Goal: Task Accomplishment & Management: Complete application form

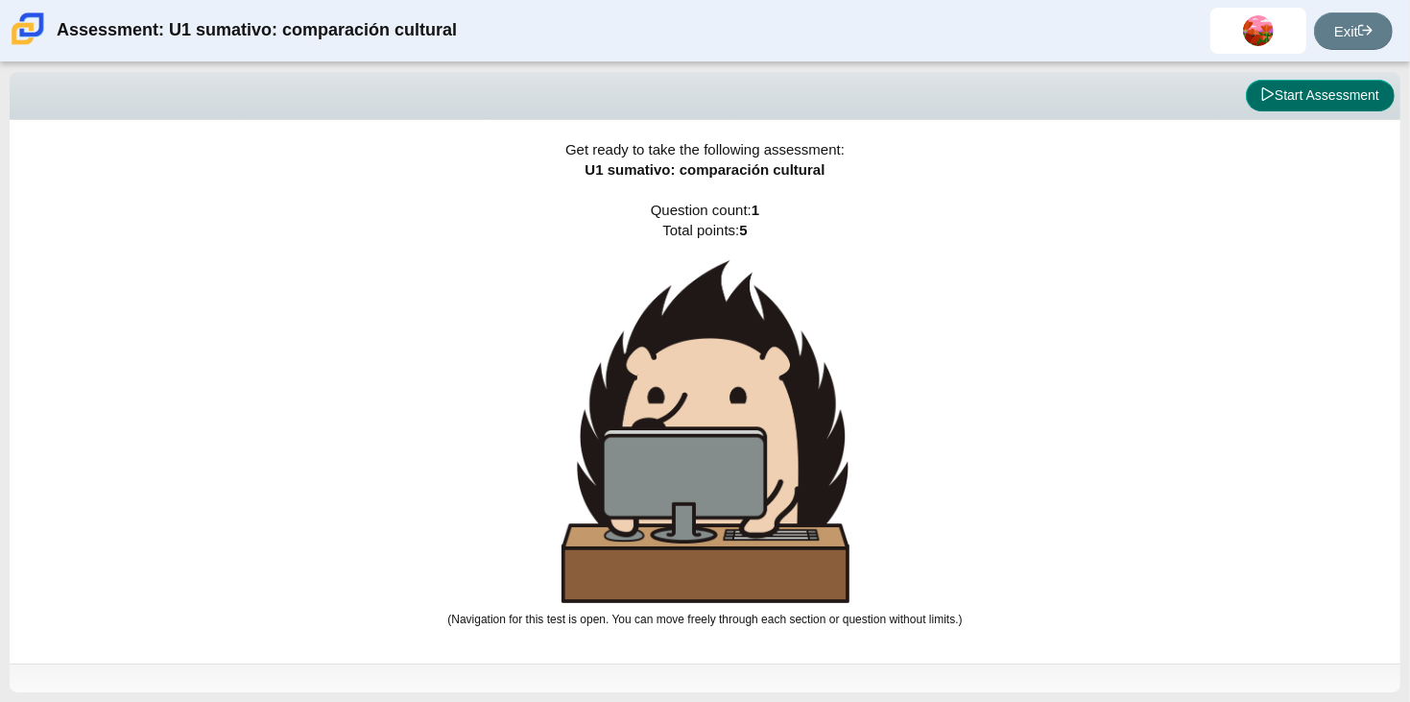
click at [1291, 110] on button "Start Assessment" at bounding box center [1320, 96] width 149 height 33
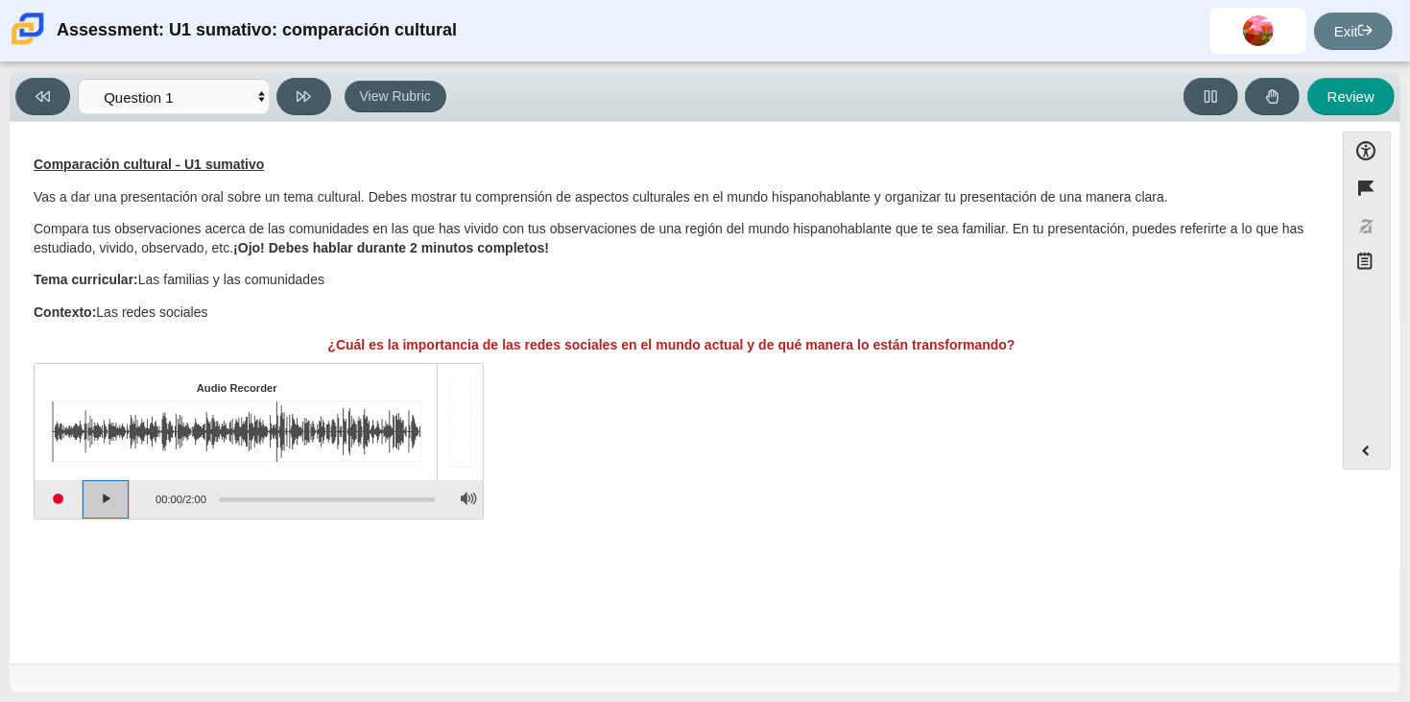
click at [94, 494] on button "Play" at bounding box center [107, 499] width 48 height 38
click at [90, 488] on button "Pause playback" at bounding box center [107, 499] width 48 height 38
click at [68, 493] on button "Start recording" at bounding box center [59, 499] width 48 height 38
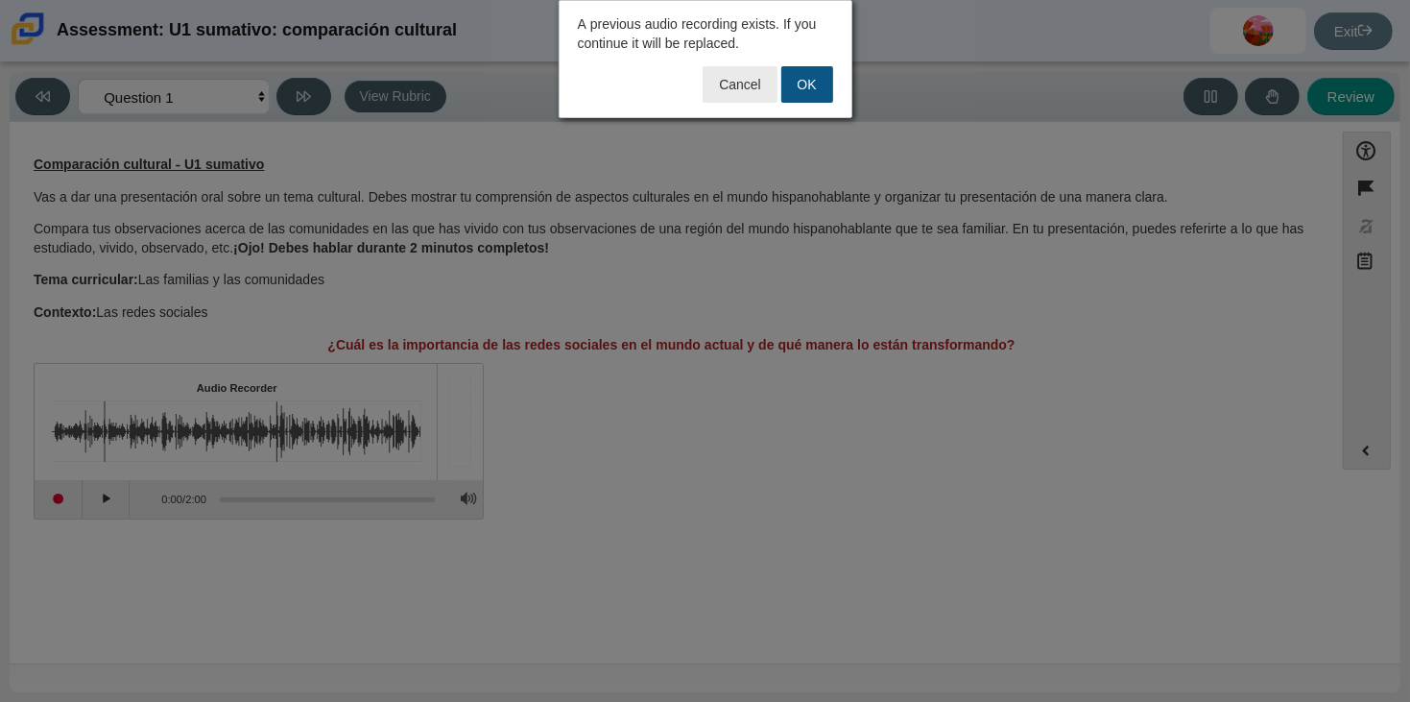
click at [810, 93] on button "OK" at bounding box center [808, 84] width 52 height 36
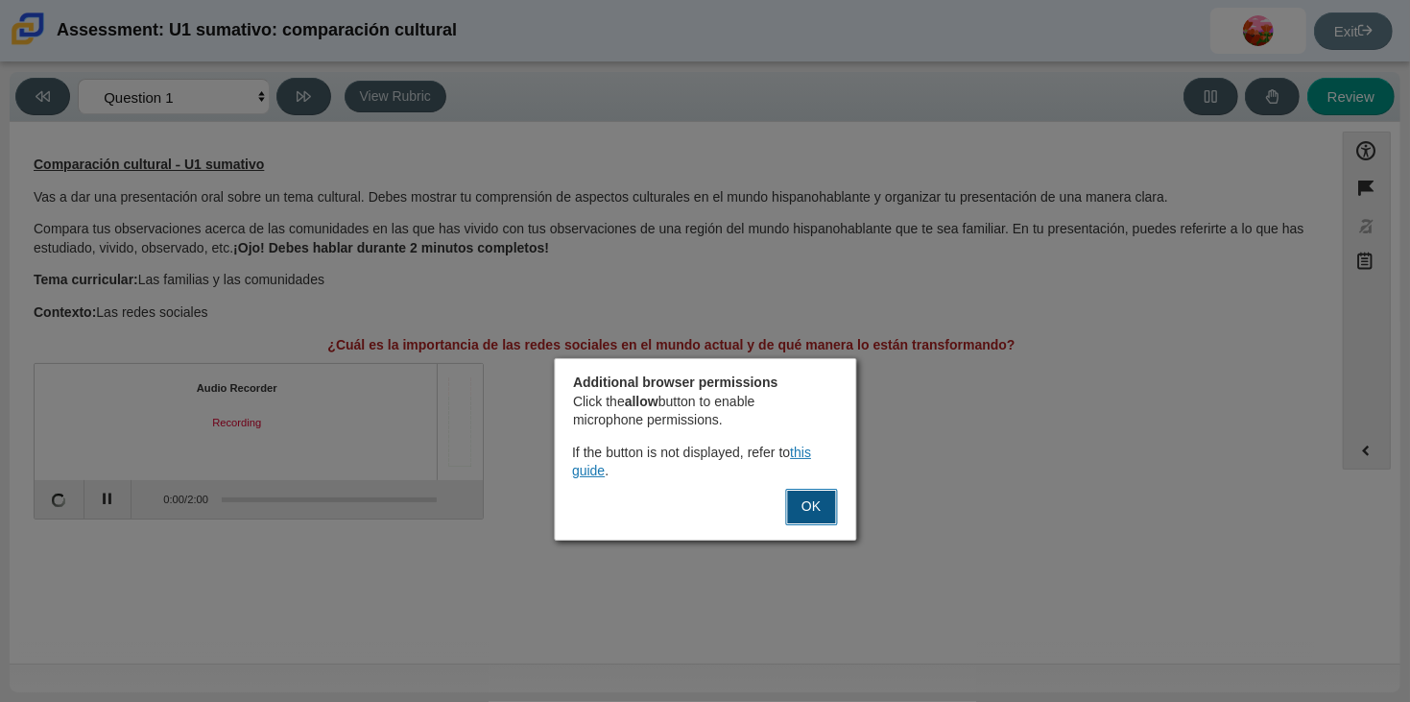
click at [802, 513] on button "OK" at bounding box center [811, 507] width 52 height 36
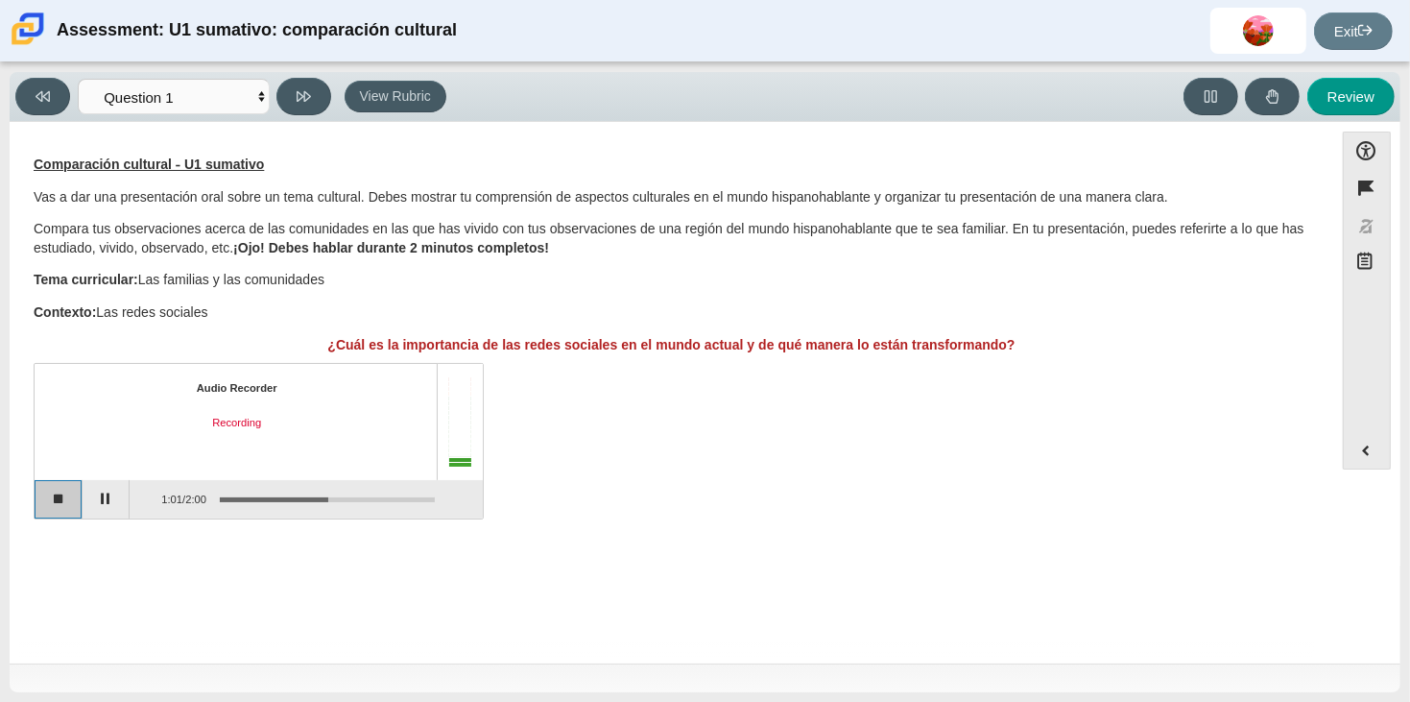
click at [58, 490] on button "Stop recording" at bounding box center [59, 499] width 48 height 38
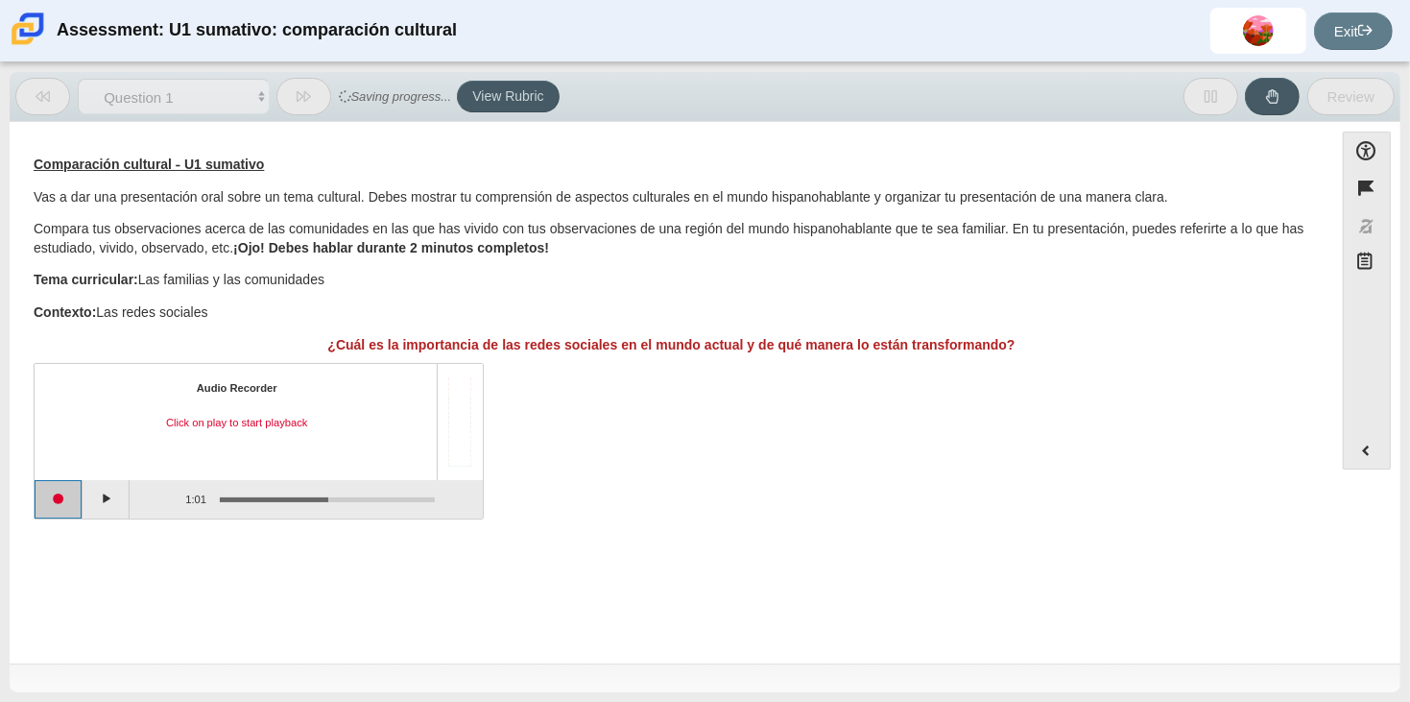
click at [47, 510] on button "Start recording" at bounding box center [59, 499] width 48 height 38
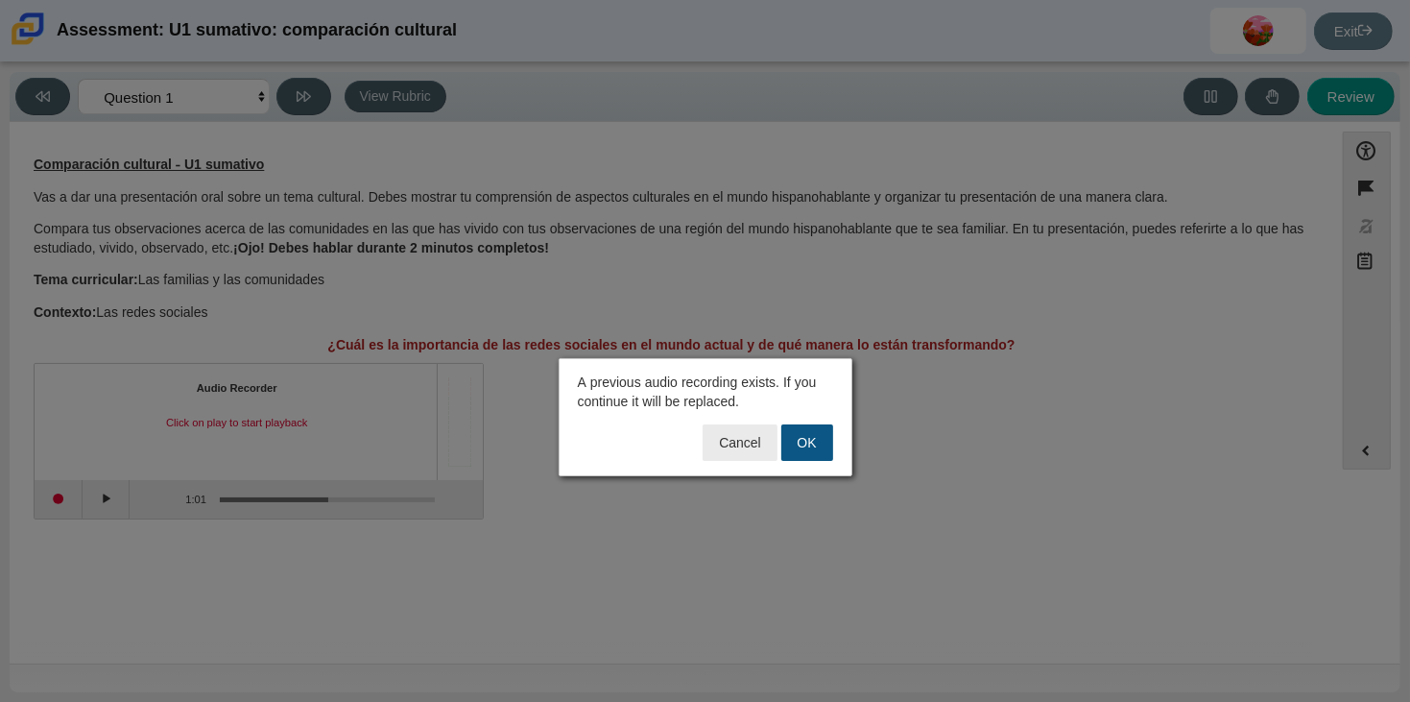
click at [794, 442] on button "OK" at bounding box center [808, 442] width 52 height 36
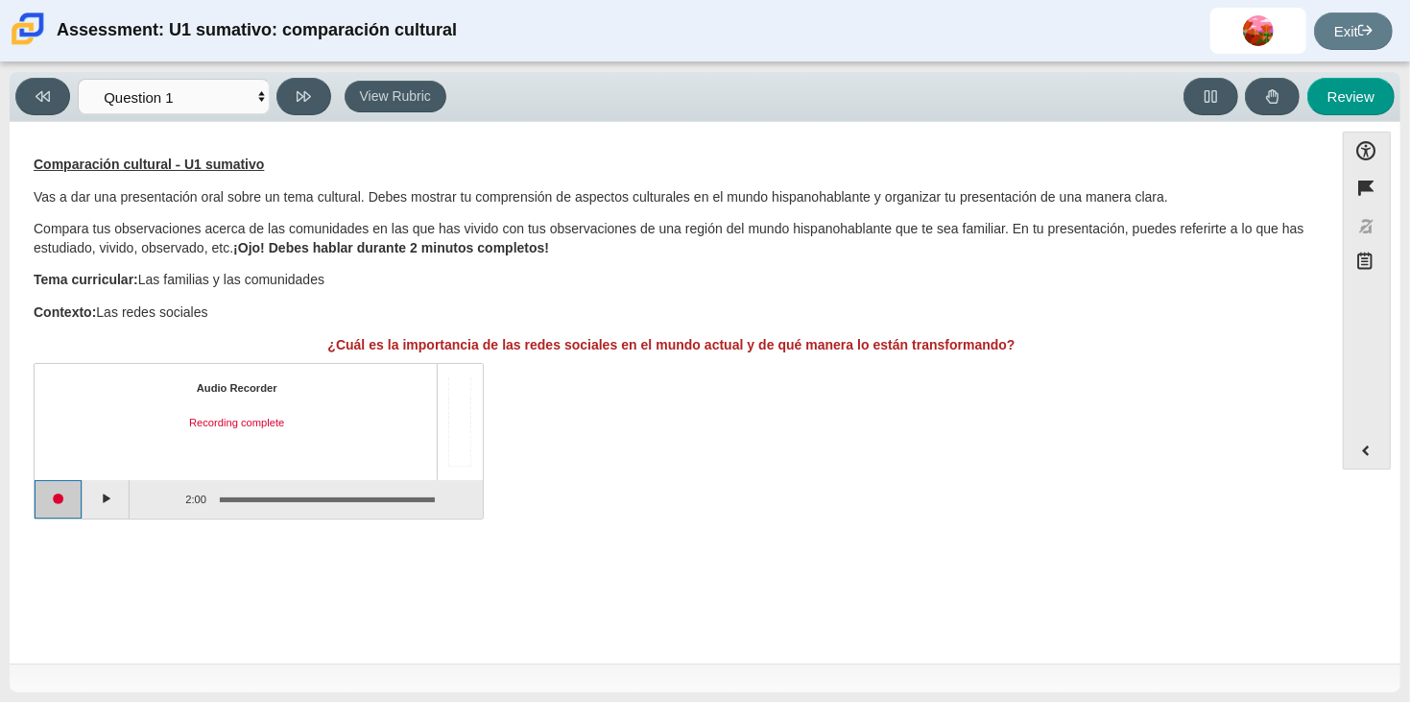
click at [49, 510] on button "Start recording" at bounding box center [59, 499] width 48 height 38
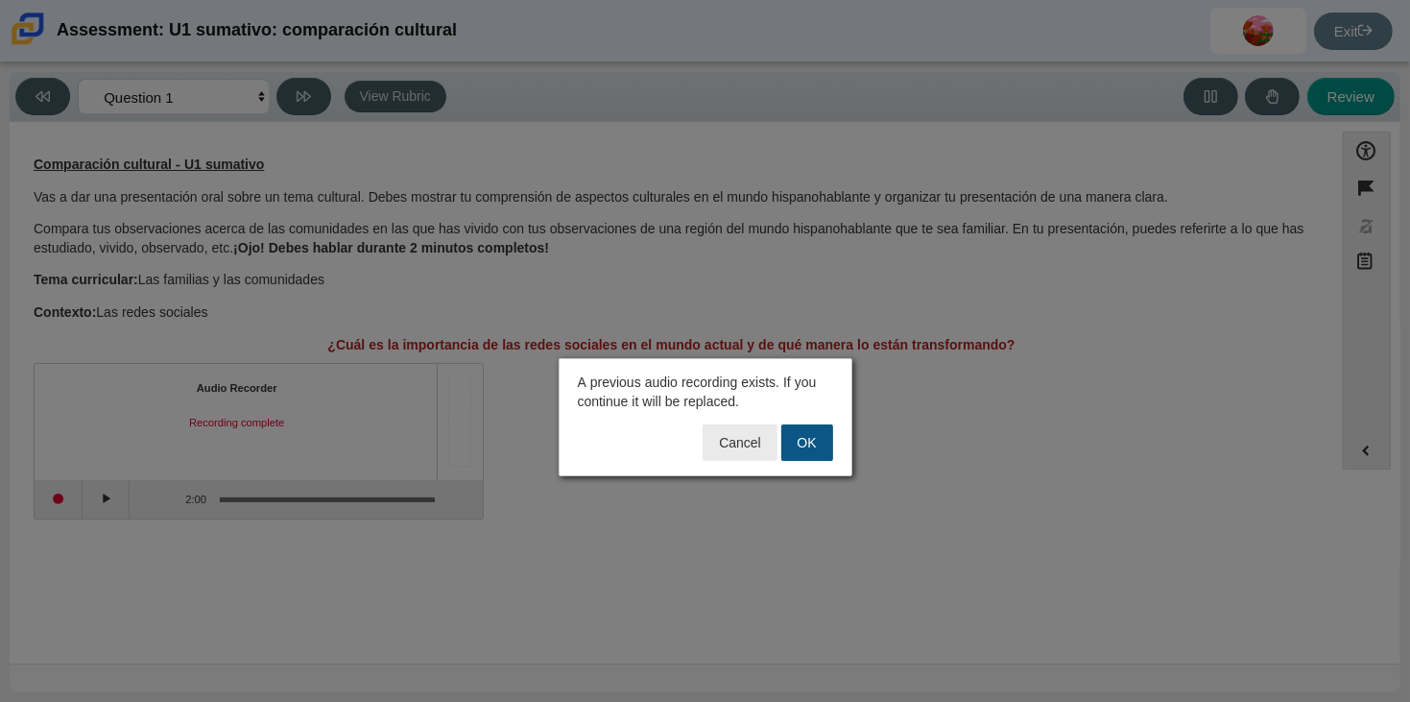
click at [793, 431] on button "OK" at bounding box center [808, 442] width 52 height 36
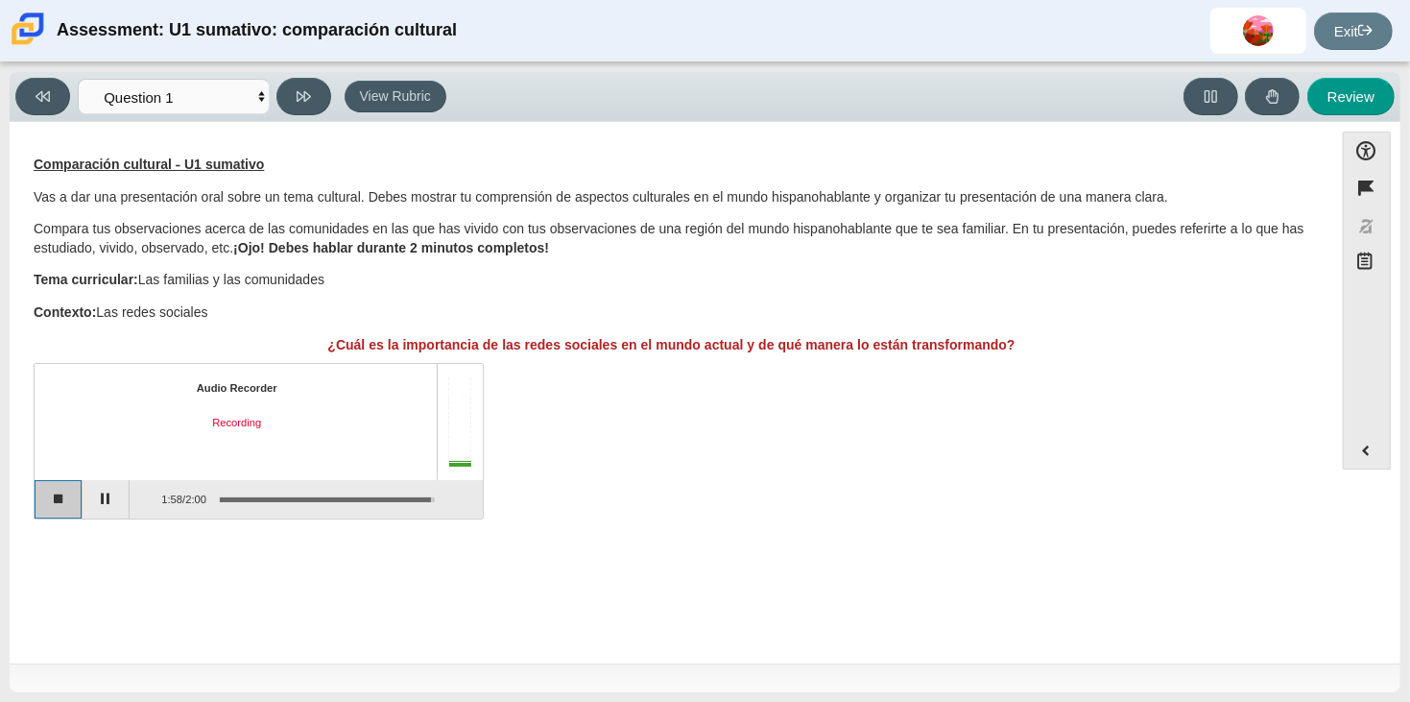
click at [58, 508] on button "Stop recording" at bounding box center [59, 499] width 48 height 38
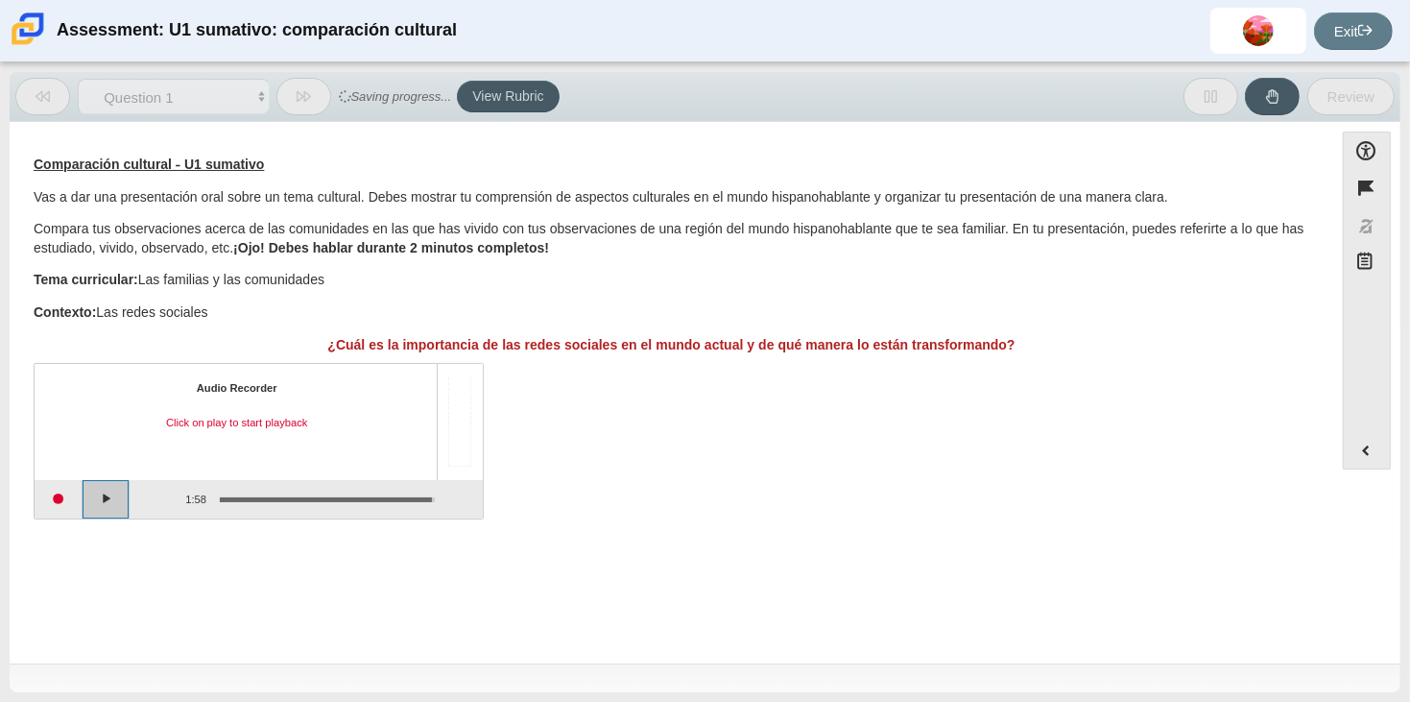
click at [88, 498] on button "Play" at bounding box center [107, 499] width 48 height 38
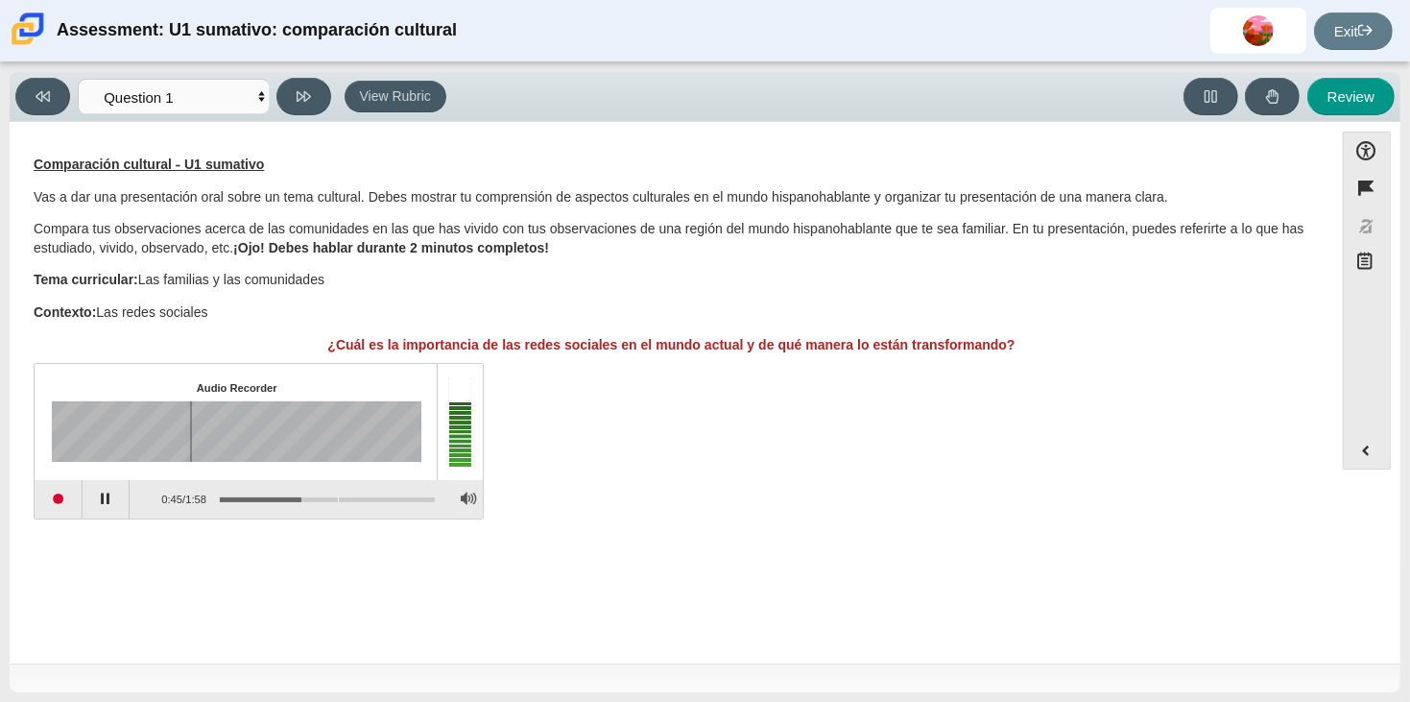
drag, startPoint x: 295, startPoint y: 492, endPoint x: 338, endPoint y: 495, distance: 43.4
click at [338, 495] on div "Assessment items" at bounding box center [320, 498] width 229 height 35
click at [338, 497] on div "Assessment items" at bounding box center [327, 499] width 215 height 4
click at [350, 497] on div "Assessment items" at bounding box center [327, 499] width 215 height 4
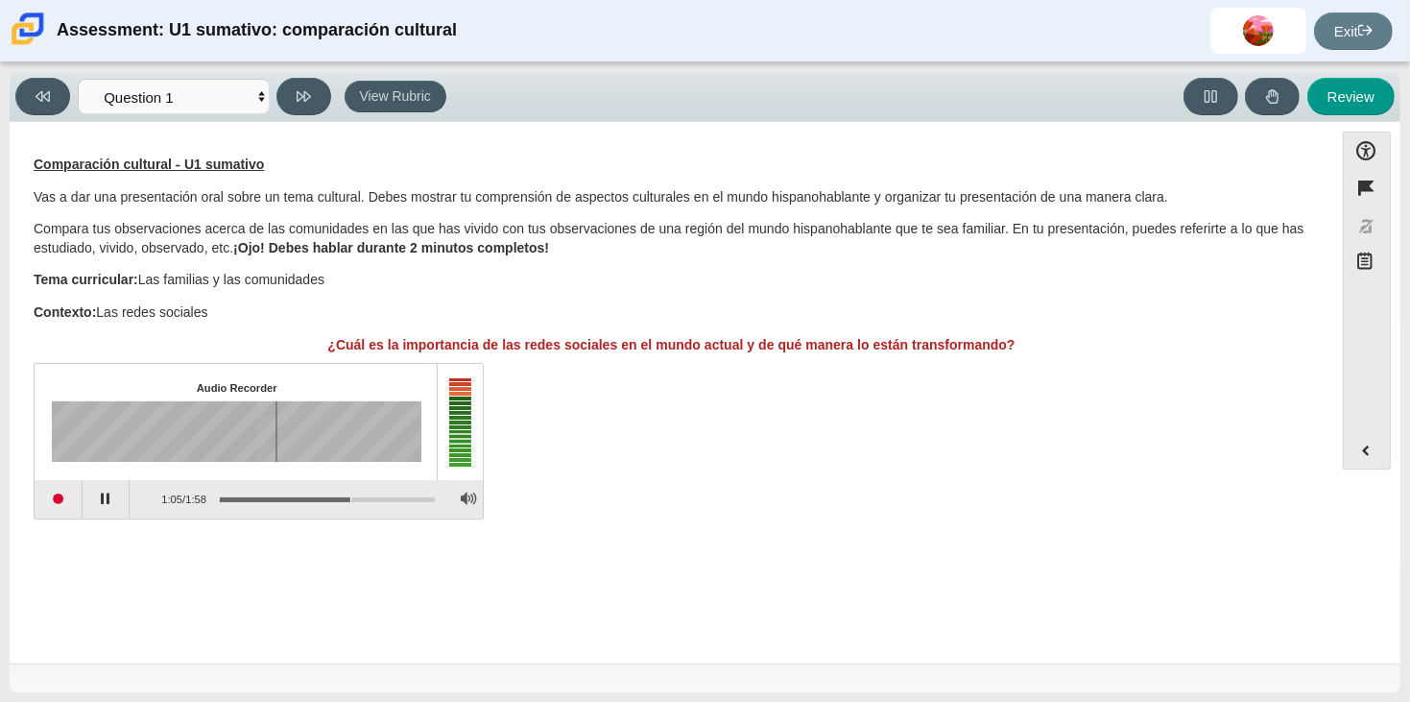
click at [350, 497] on div "Assessment items" at bounding box center [327, 499] width 215 height 4
click at [394, 497] on div "Assessment items" at bounding box center [327, 499] width 215 height 4
click at [410, 497] on div "Assessment items" at bounding box center [327, 499] width 215 height 4
click at [64, 506] on button "Start recording" at bounding box center [59, 499] width 48 height 38
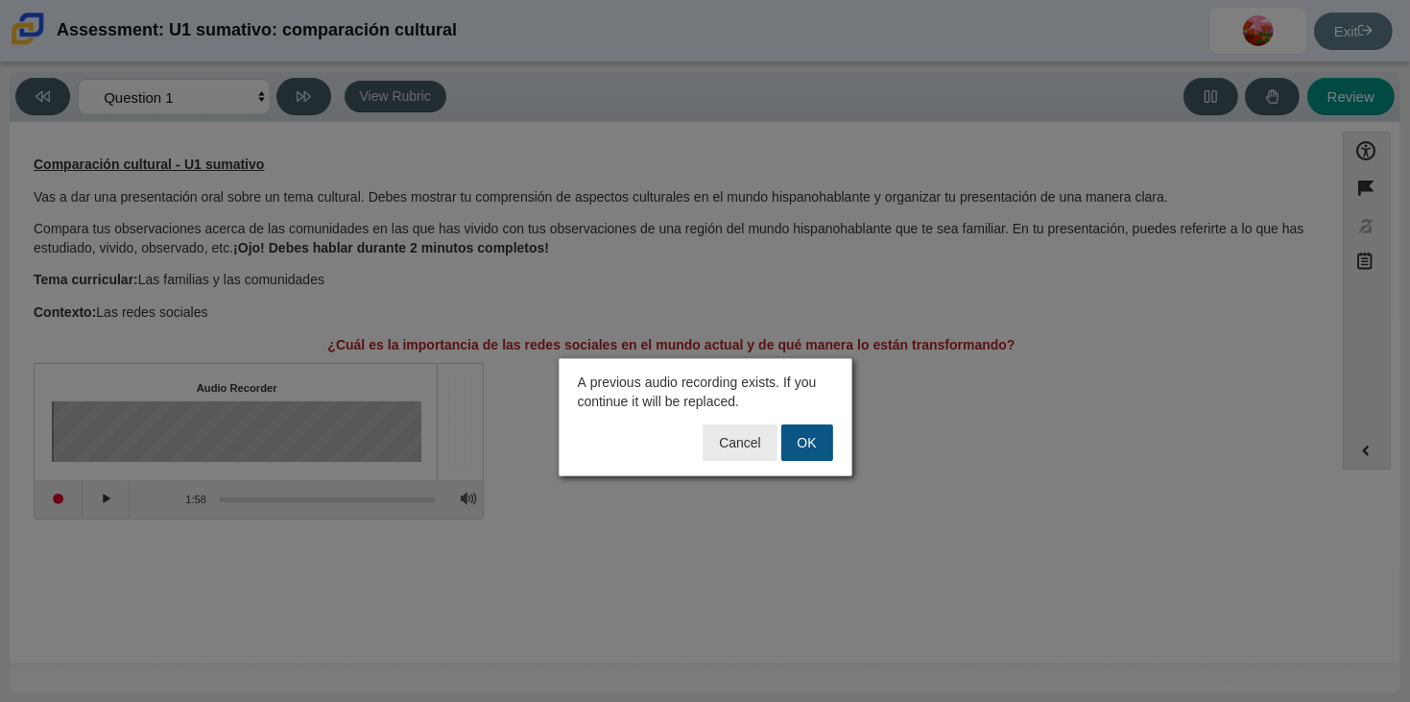
click at [799, 433] on button "OK" at bounding box center [808, 442] width 52 height 36
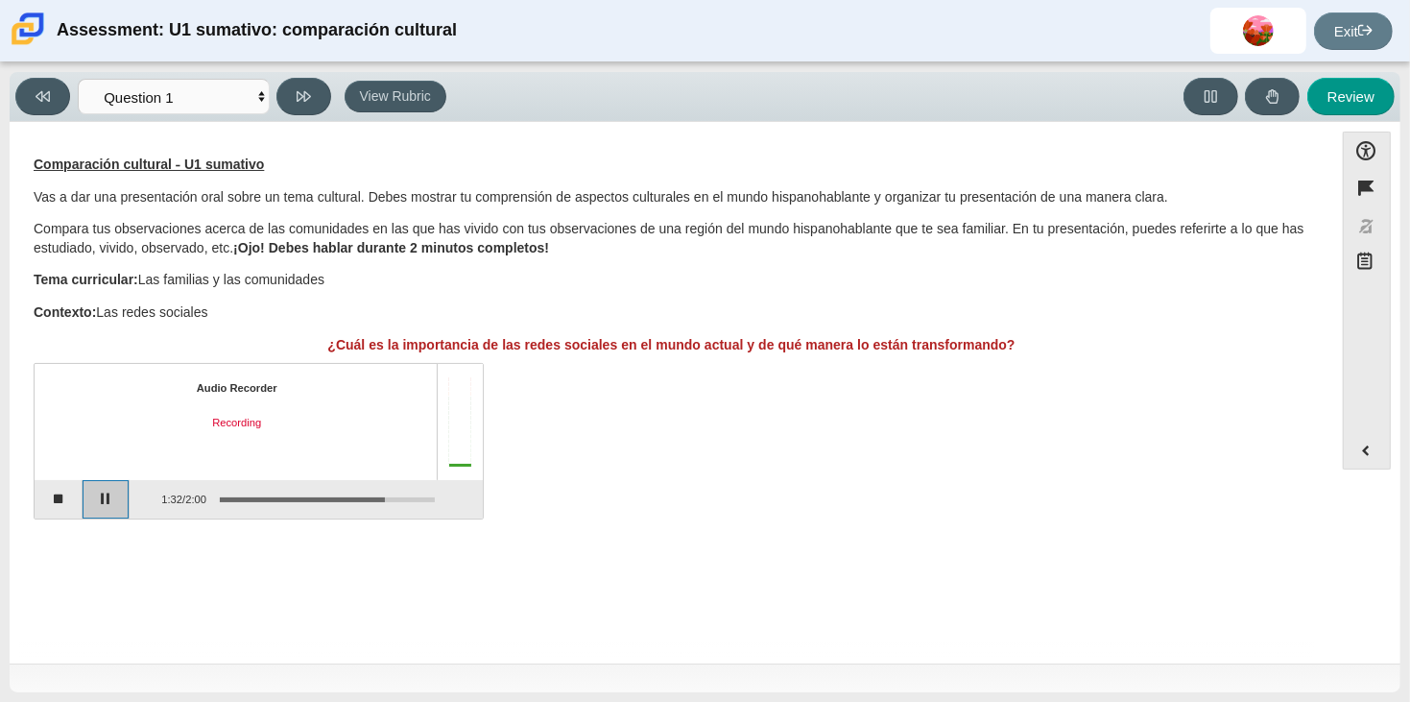
click at [99, 516] on button "Pause" at bounding box center [107, 499] width 48 height 38
click at [60, 494] on button "Stop recording" at bounding box center [59, 499] width 48 height 38
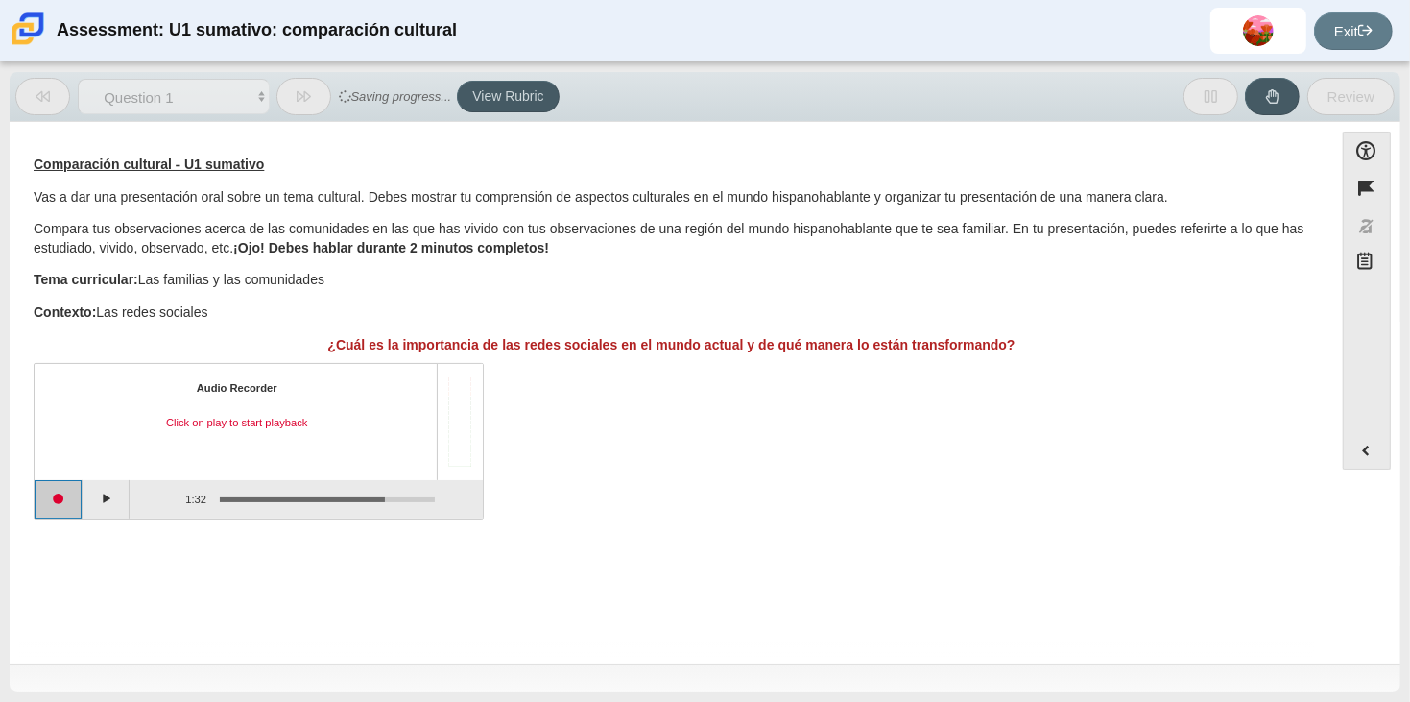
click at [60, 494] on button "Start recording" at bounding box center [59, 499] width 48 height 38
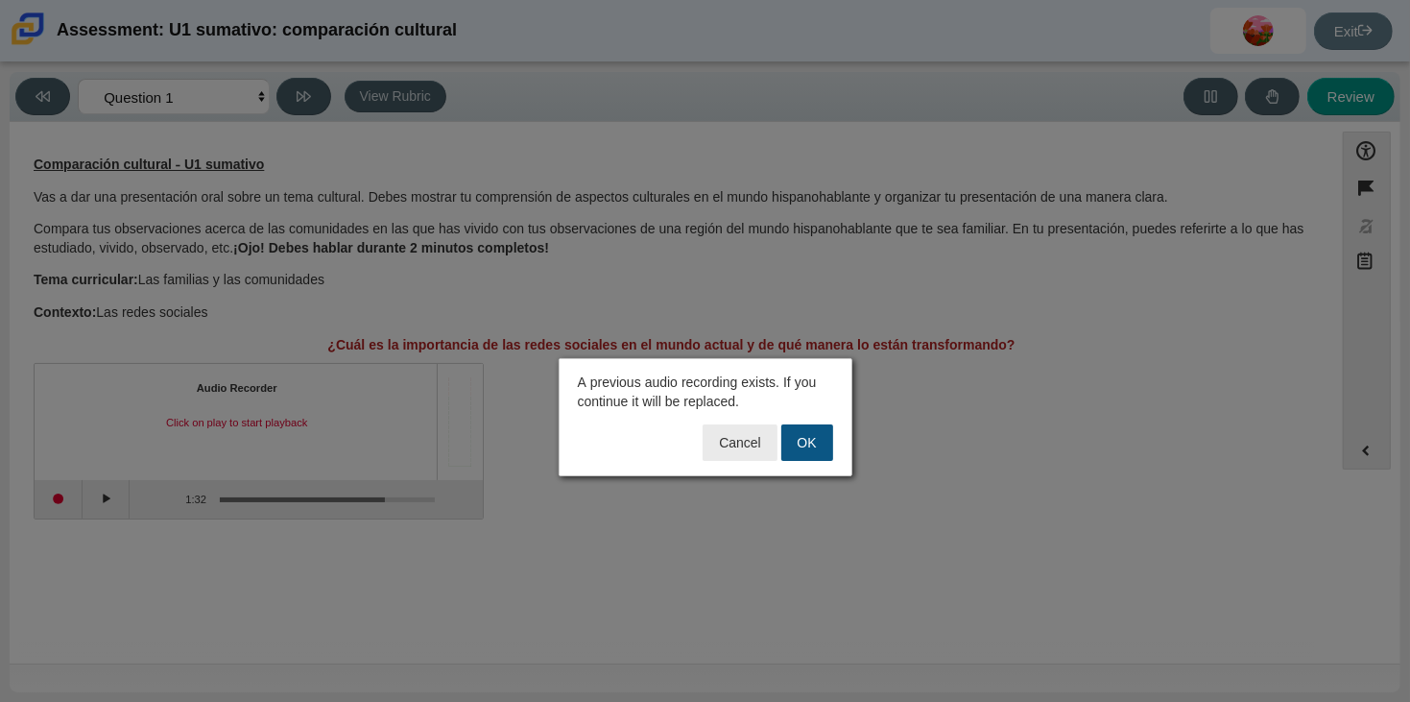
click at [801, 441] on button "OK" at bounding box center [808, 442] width 52 height 36
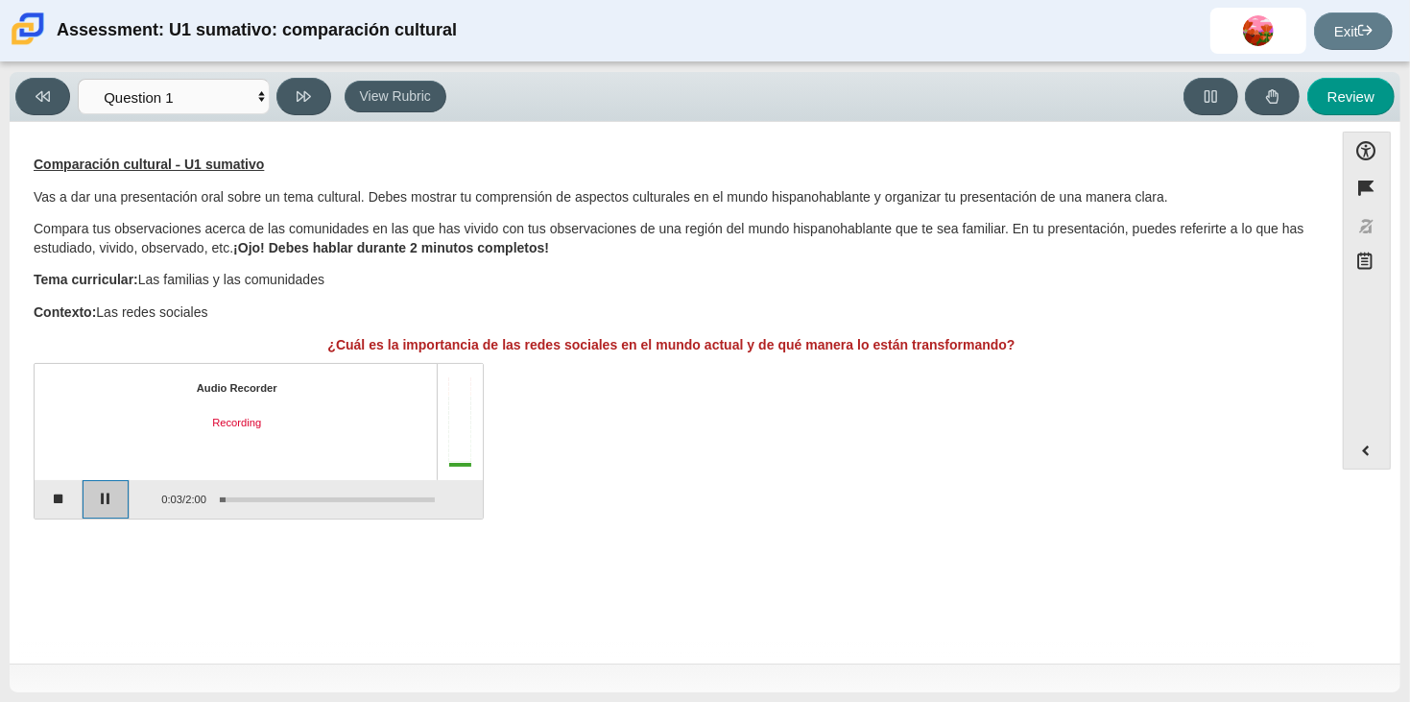
click at [108, 481] on button "Pause" at bounding box center [107, 499] width 48 height 38
click at [84, 500] on button "Continue recording" at bounding box center [107, 499] width 48 height 38
click at [79, 500] on button "Stop recording" at bounding box center [59, 499] width 48 height 38
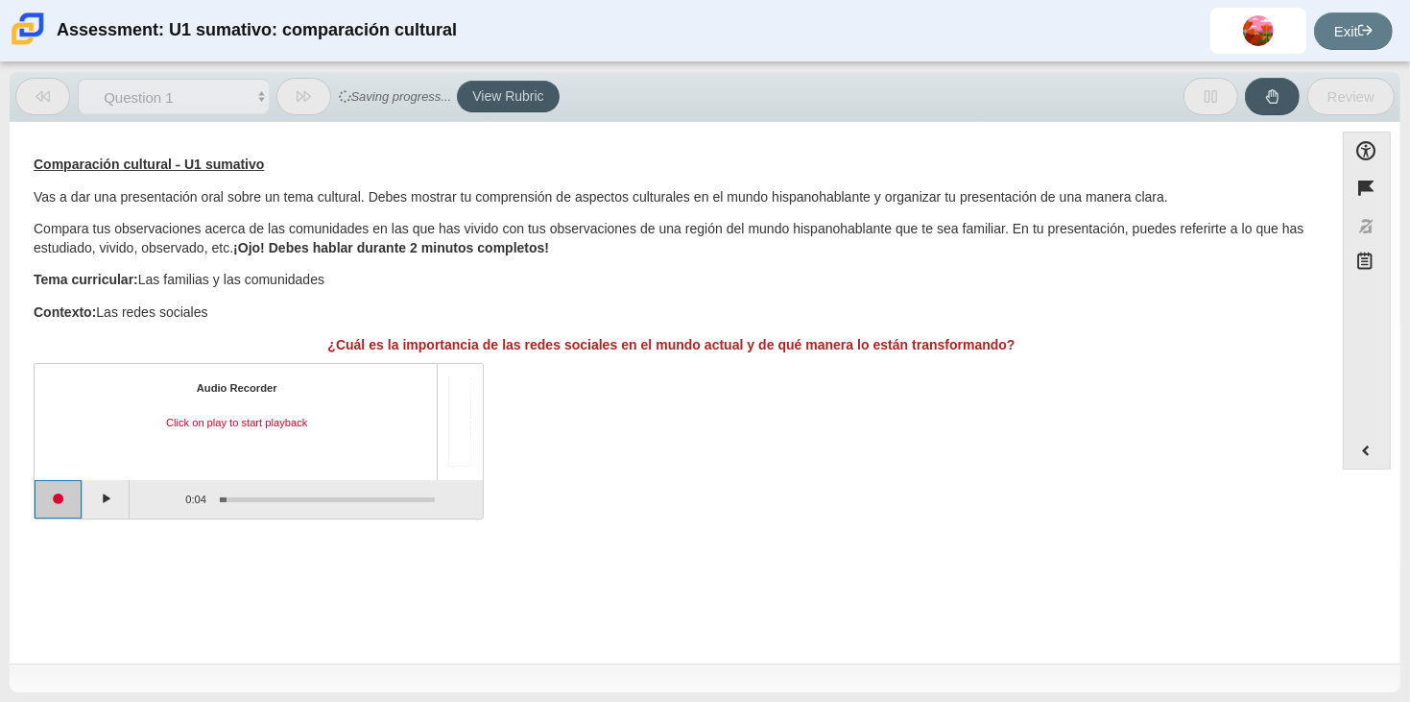
click at [79, 501] on button "Start recording" at bounding box center [59, 499] width 48 height 38
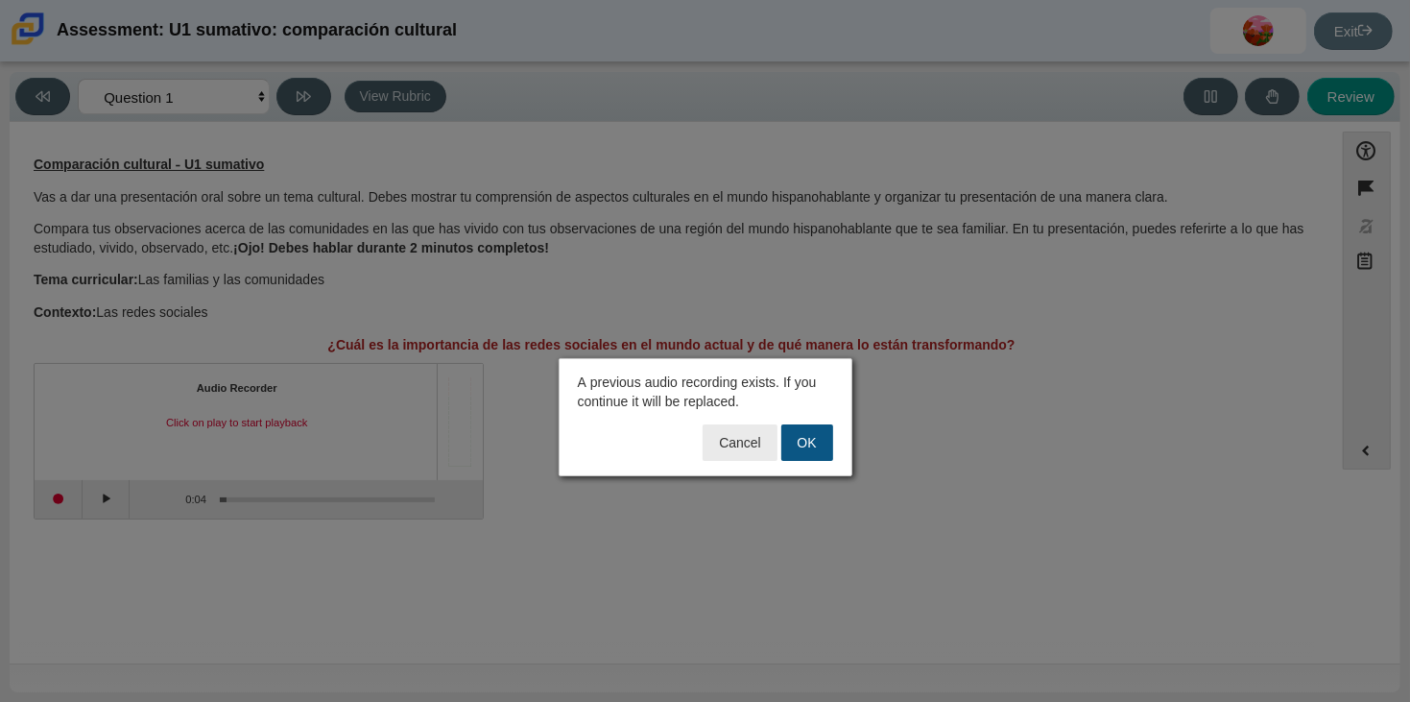
click at [805, 445] on button "OK" at bounding box center [808, 442] width 52 height 36
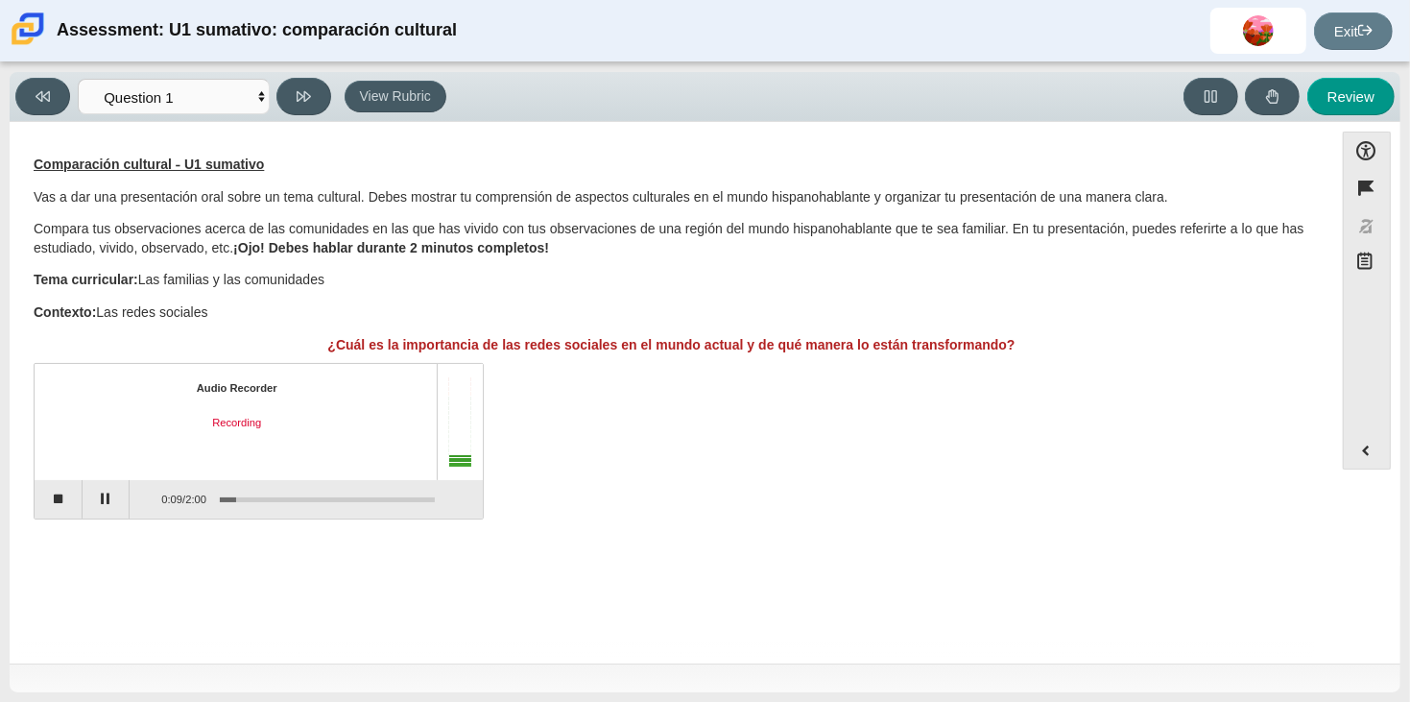
click at [805, 445] on div "Audio Recorder Recording 0:09 / 2:00" at bounding box center [672, 443] width 1276 height 151
click at [115, 512] on button "Pause" at bounding box center [107, 499] width 48 height 38
click at [57, 498] on button "Stop recording" at bounding box center [59, 499] width 48 height 38
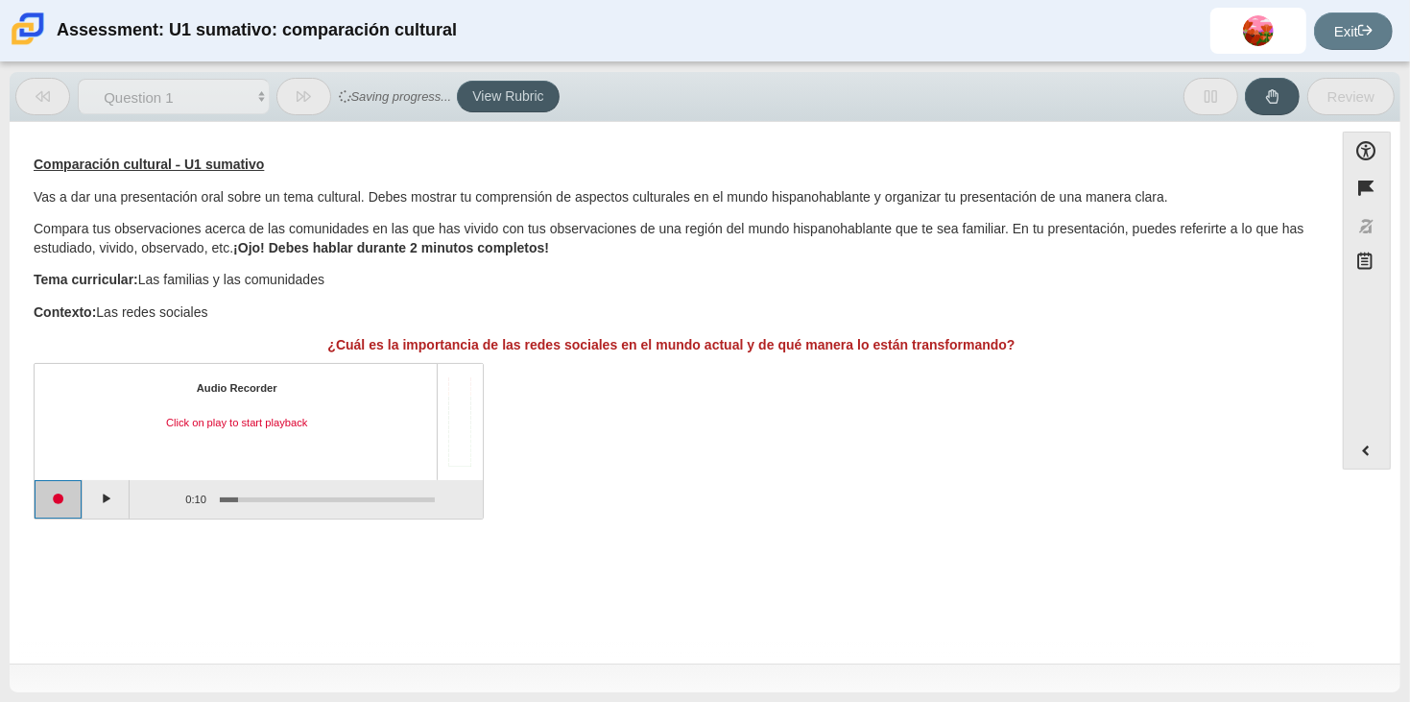
click at [57, 498] on button "Start recording" at bounding box center [59, 499] width 48 height 38
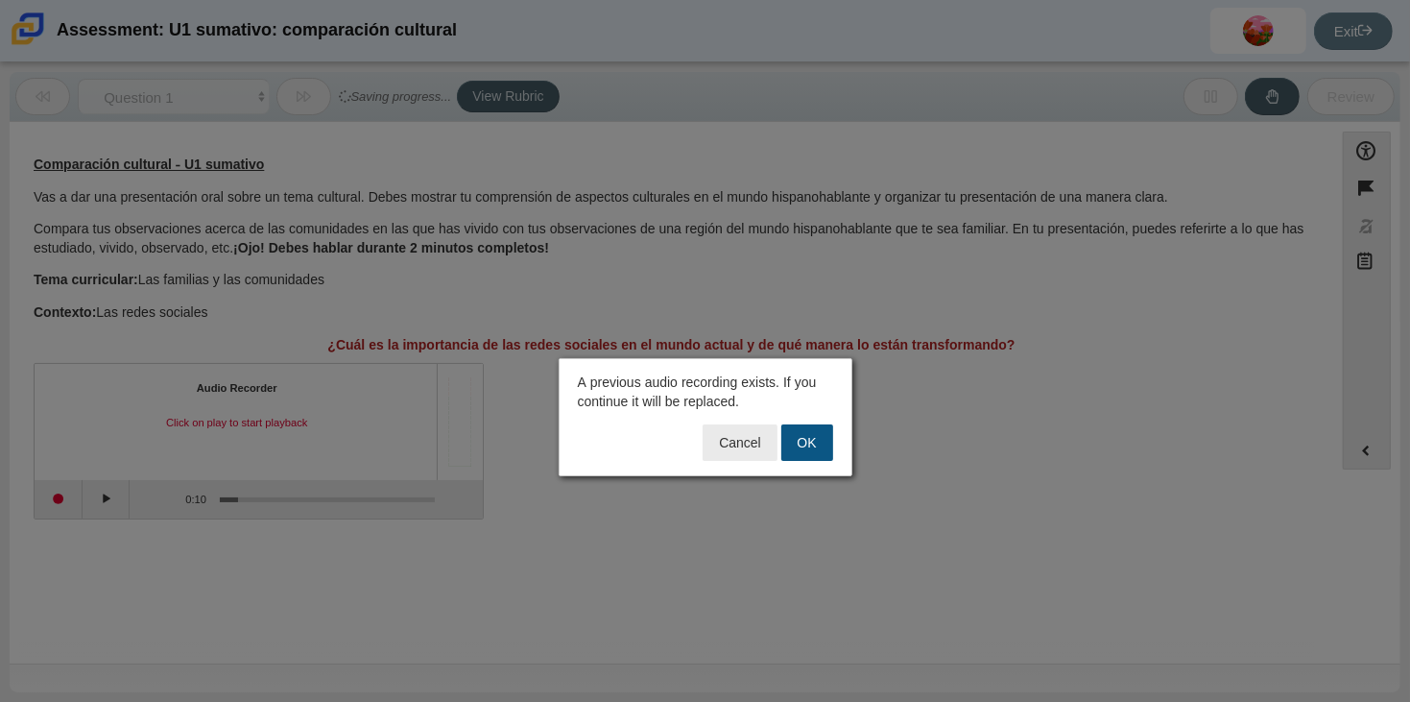
click at [789, 439] on button "OK" at bounding box center [808, 442] width 52 height 36
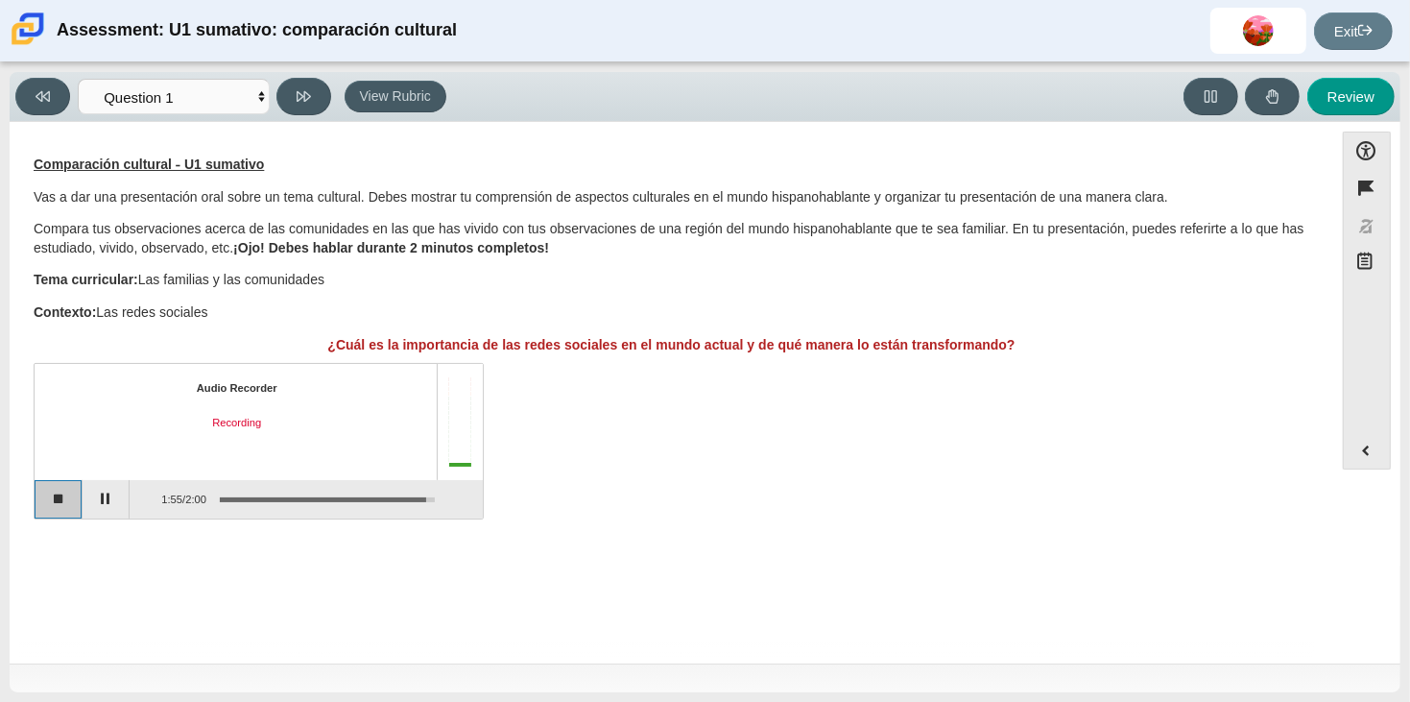
click at [52, 505] on button "Stop recording" at bounding box center [59, 499] width 48 height 38
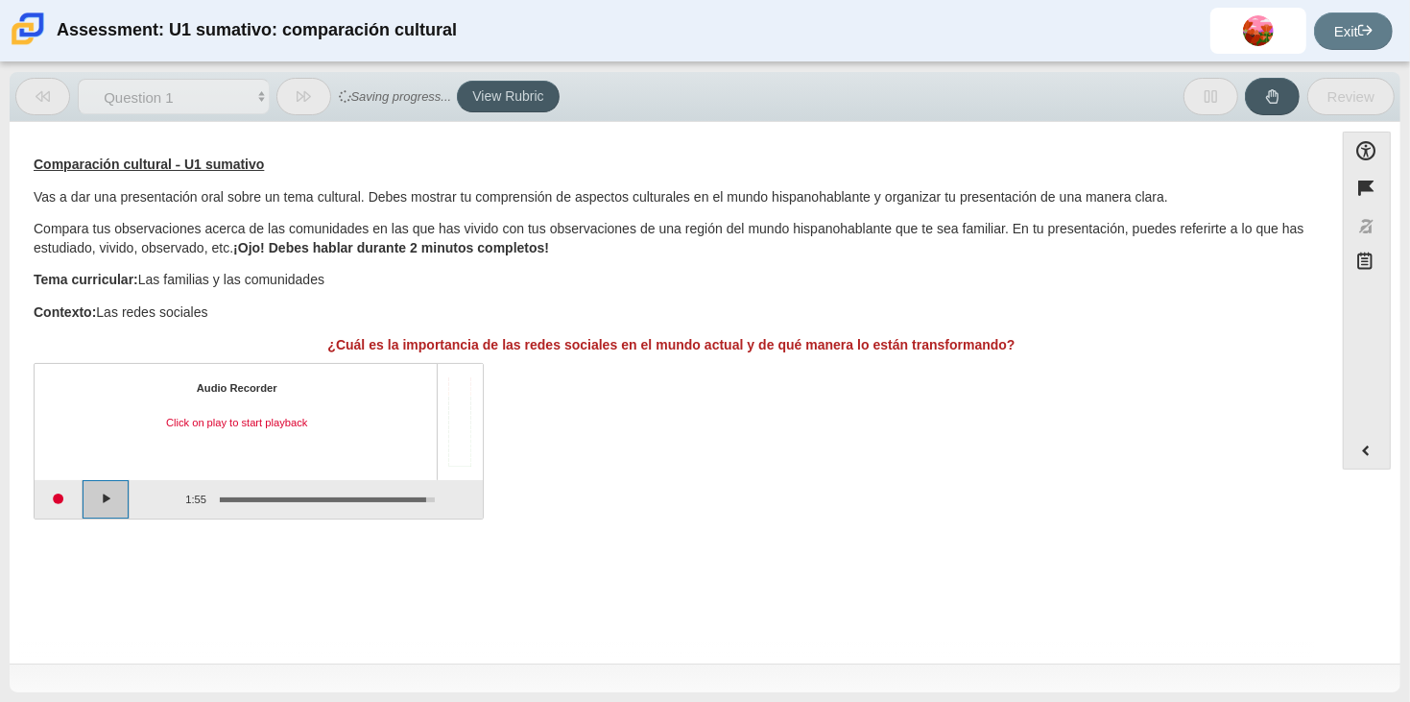
click at [97, 494] on button "Play" at bounding box center [107, 499] width 48 height 38
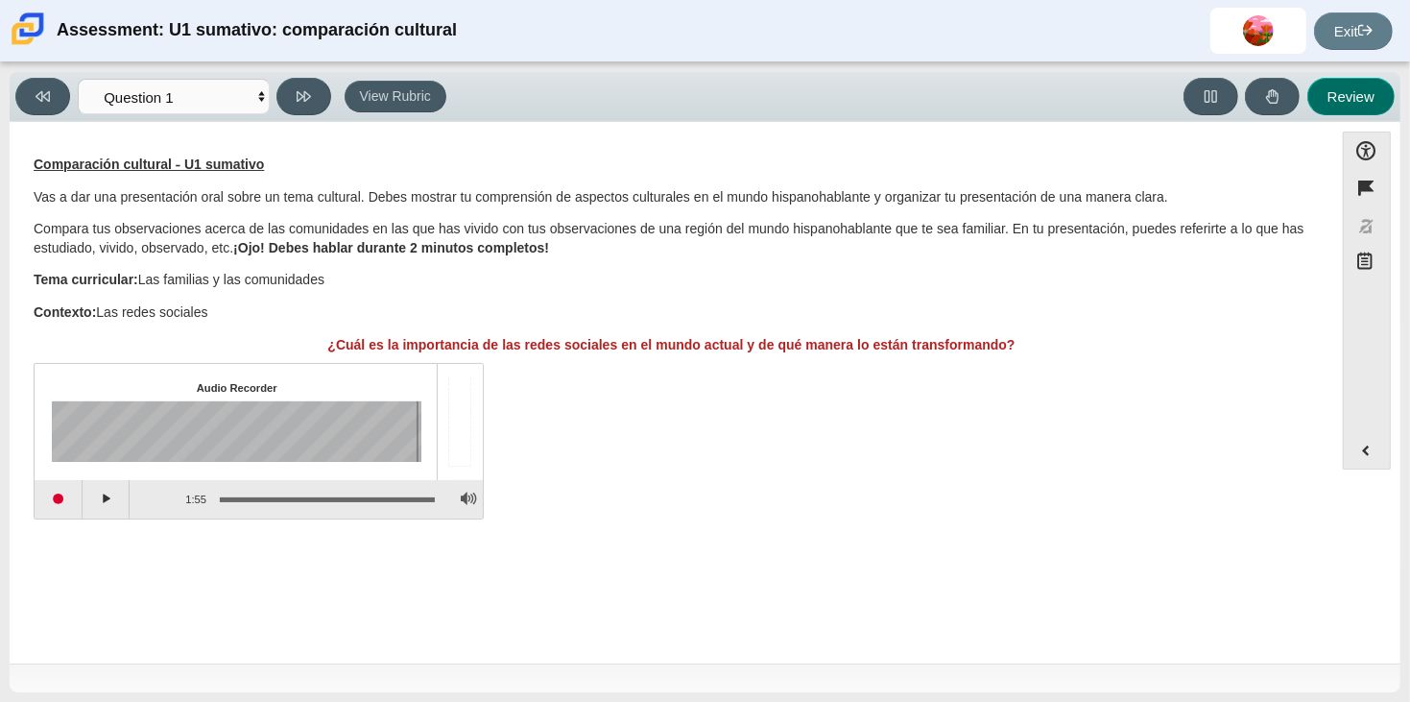
click at [1342, 93] on button "Review" at bounding box center [1351, 96] width 87 height 37
select select "review"
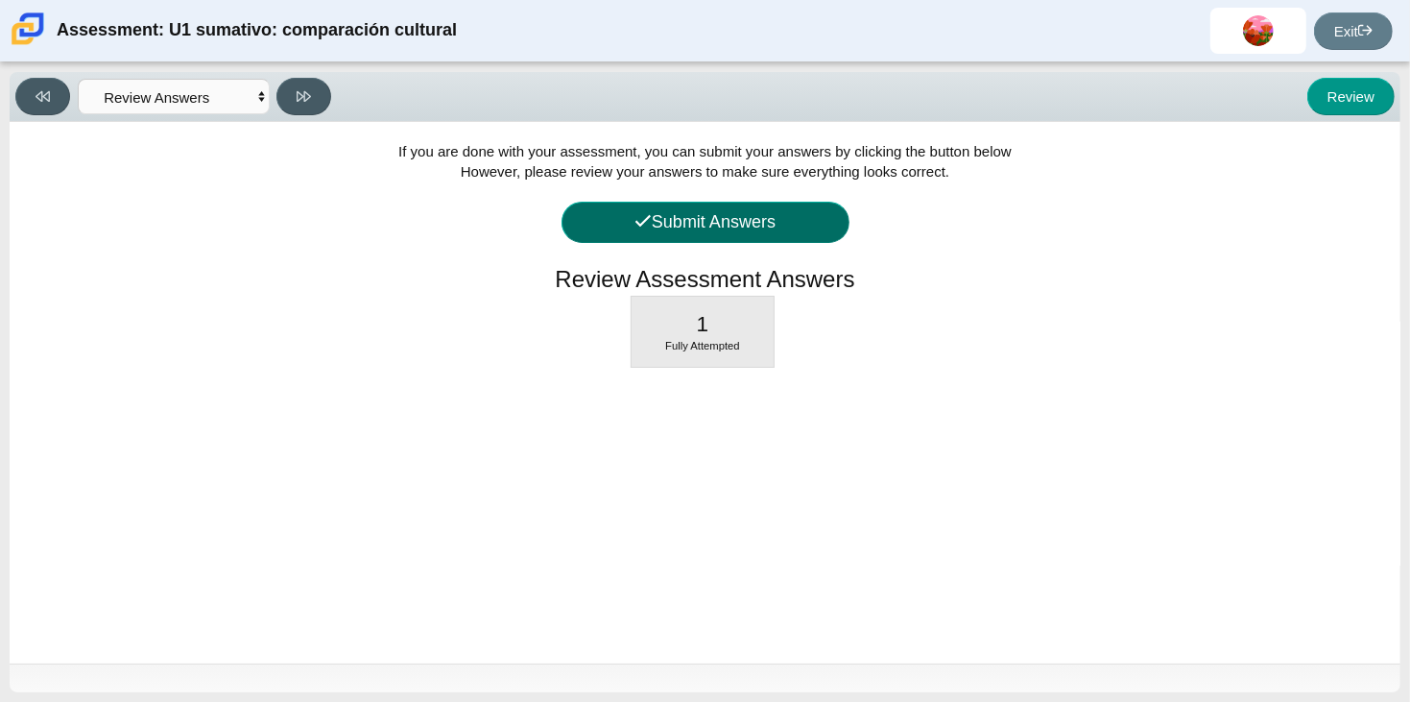
click at [806, 229] on button "Submit Answers" at bounding box center [706, 222] width 288 height 41
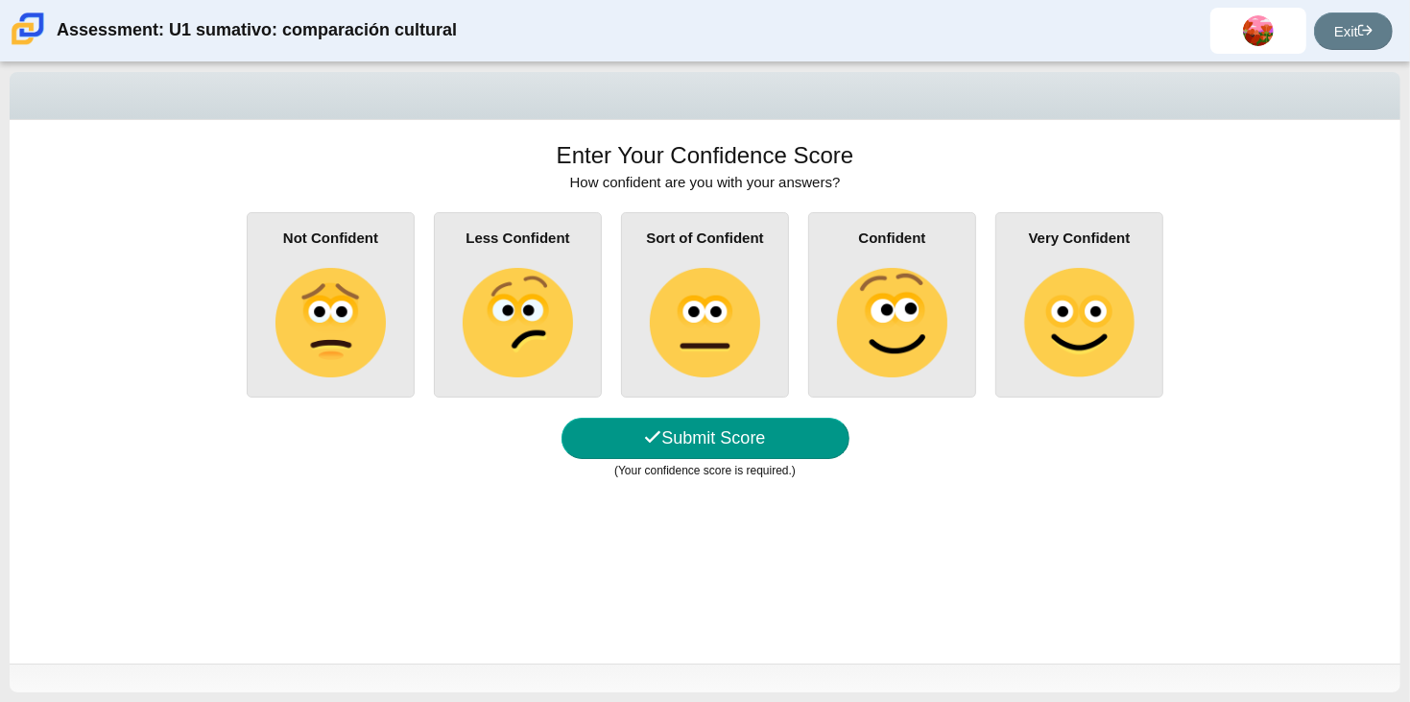
click at [1084, 301] on img at bounding box center [1078, 322] width 109 height 109
click at [0, 0] on input "Very Confident" at bounding box center [0, 0] width 0 height 0
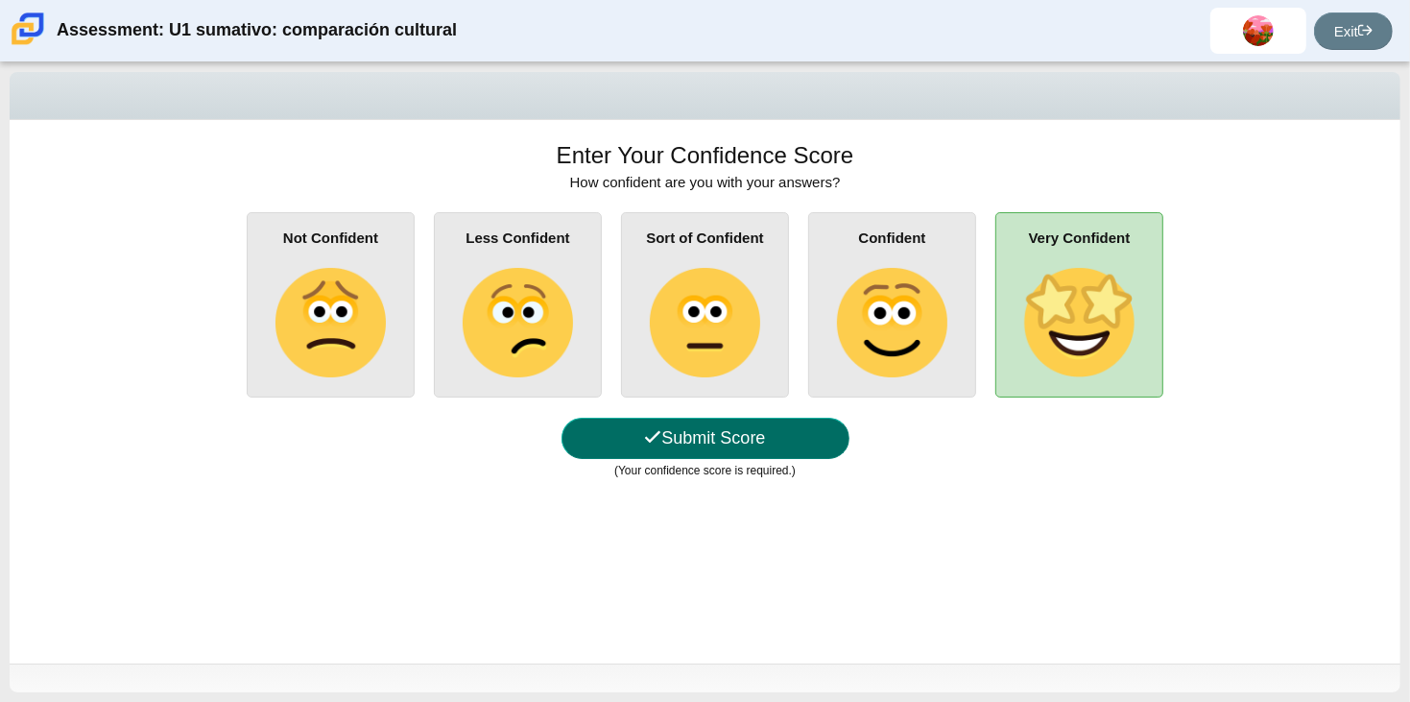
click at [695, 438] on button "Submit Score" at bounding box center [706, 438] width 288 height 41
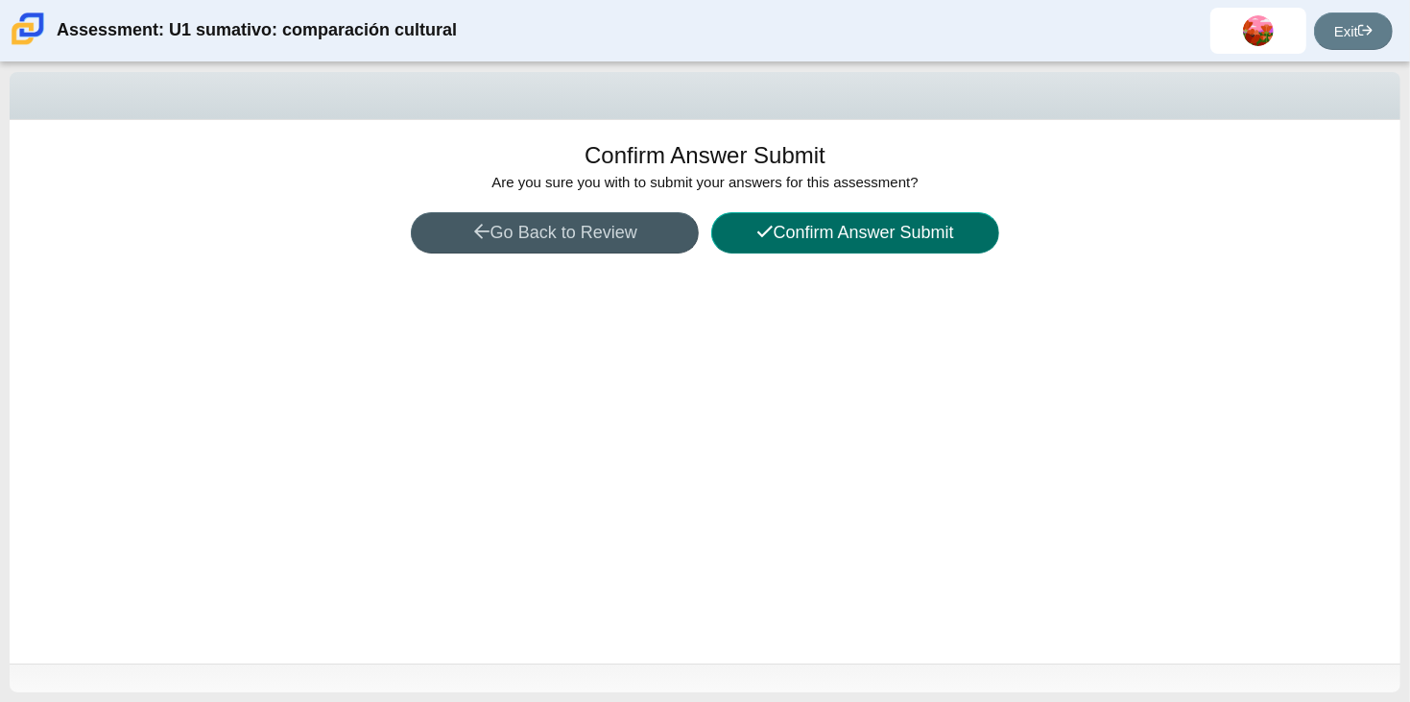
click at [926, 234] on button "Confirm Answer Submit" at bounding box center [855, 232] width 288 height 41
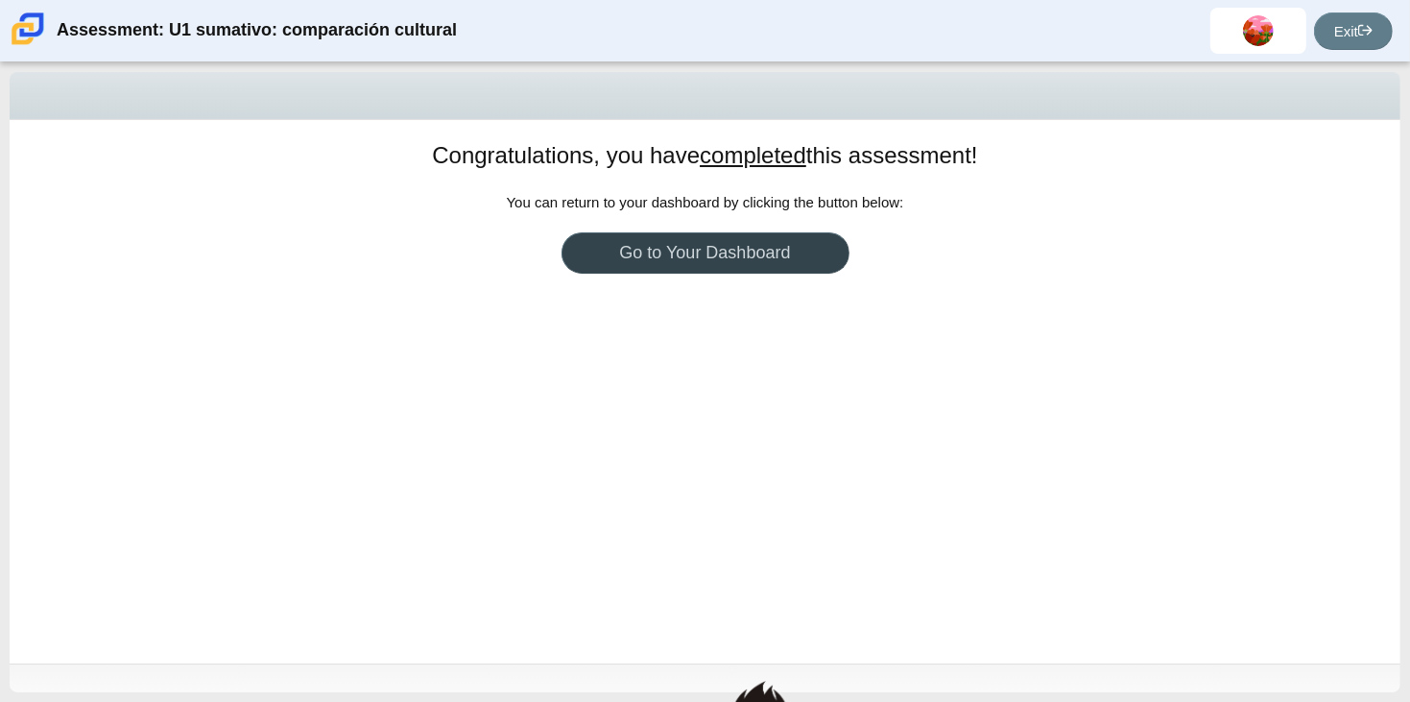
click at [710, 242] on link "Go to Your Dashboard" at bounding box center [706, 252] width 288 height 41
